Goal: Check status: Check status

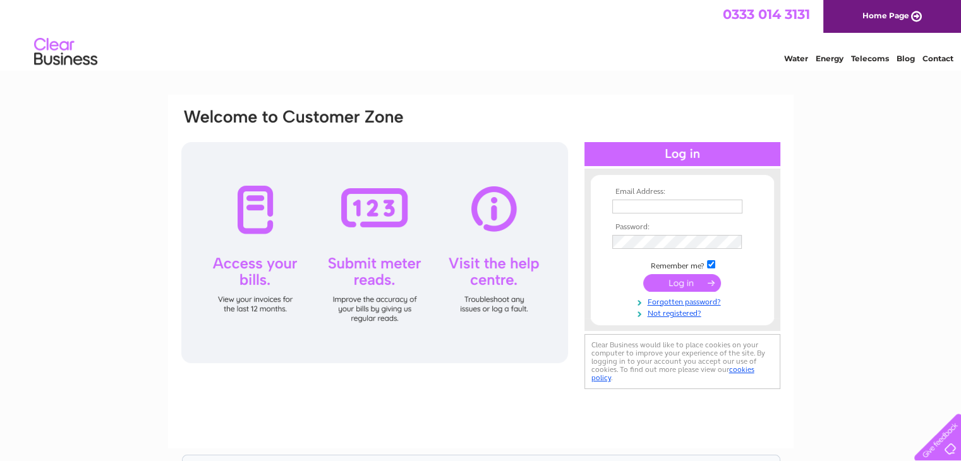
click at [679, 203] on input "text" at bounding box center [677, 207] width 130 height 14
type input "malcolm.cheese@sky.com"
click at [660, 282] on input "submit" at bounding box center [682, 283] width 78 height 18
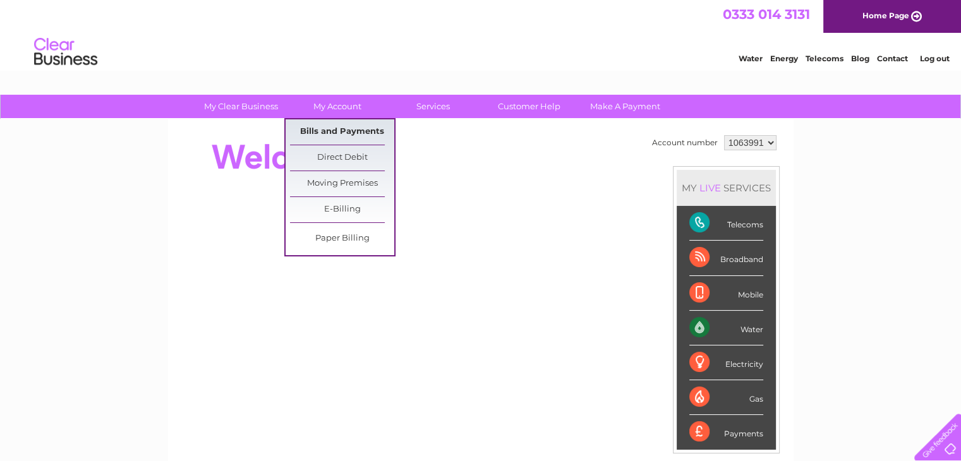
click at [329, 132] on link "Bills and Payments" at bounding box center [342, 131] width 104 height 25
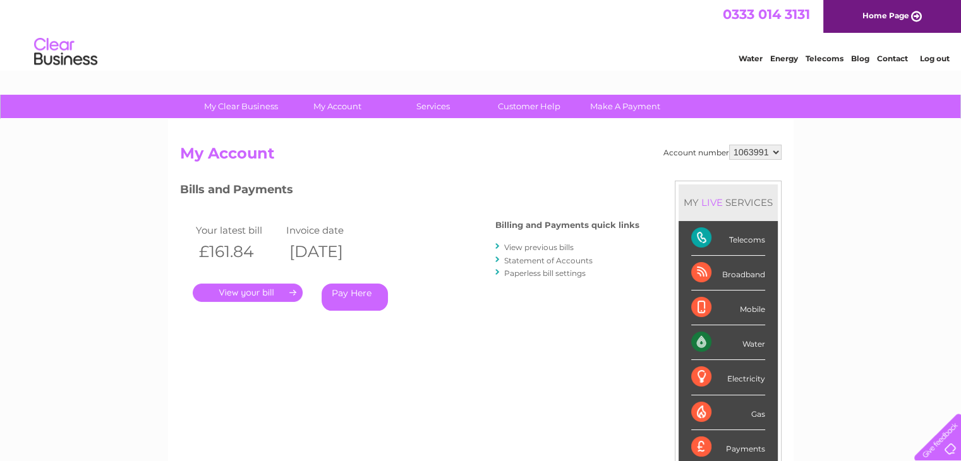
click at [257, 291] on link "." at bounding box center [248, 293] width 110 height 18
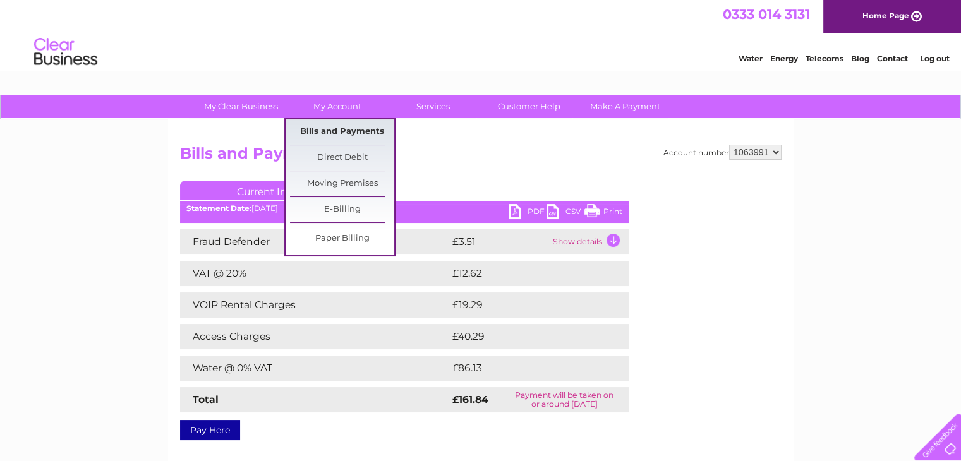
click at [341, 127] on link "Bills and Payments" at bounding box center [342, 131] width 104 height 25
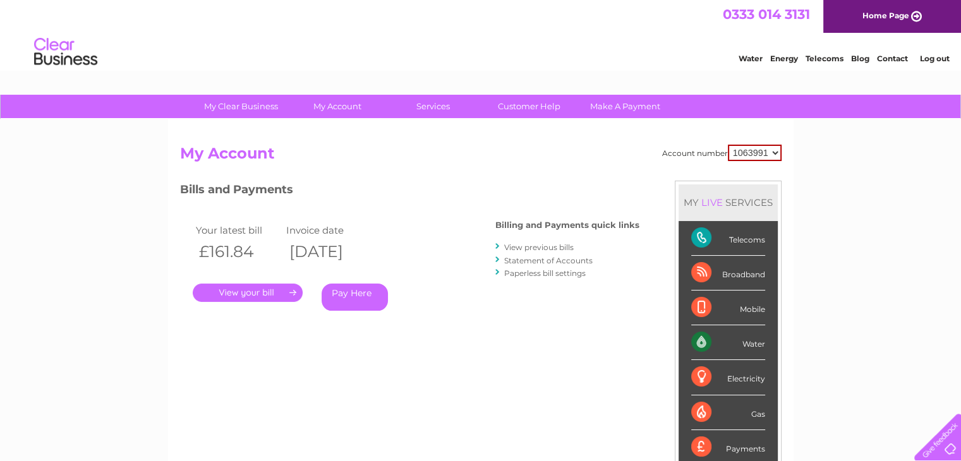
click at [542, 258] on link "Statement of Accounts" at bounding box center [548, 260] width 88 height 9
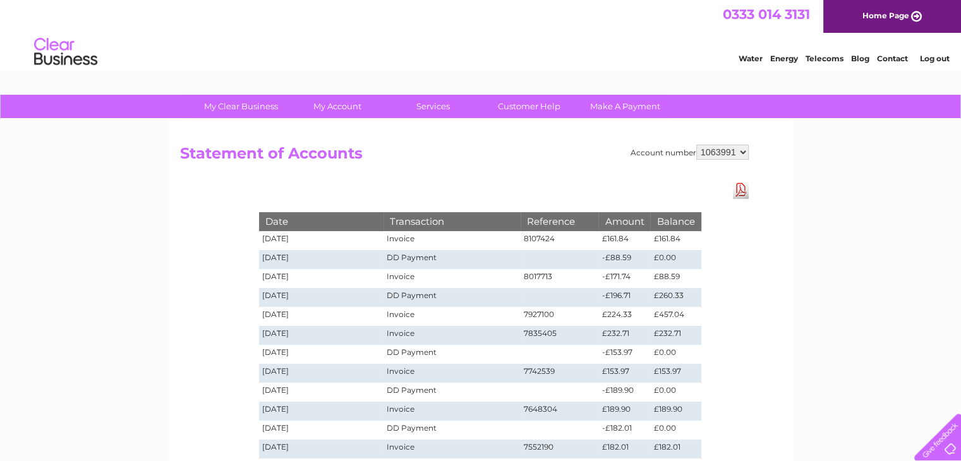
click at [935, 56] on link "Log out" at bounding box center [934, 58] width 30 height 9
